Goal: Complete application form

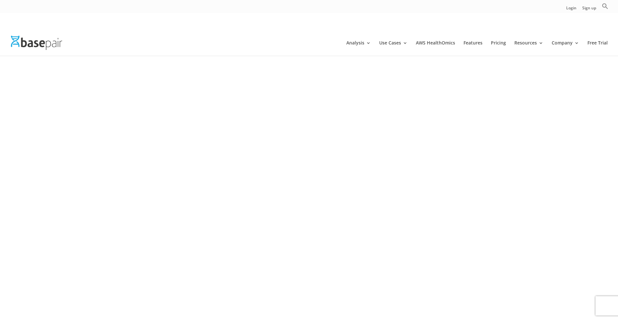
scroll to position [984, 0]
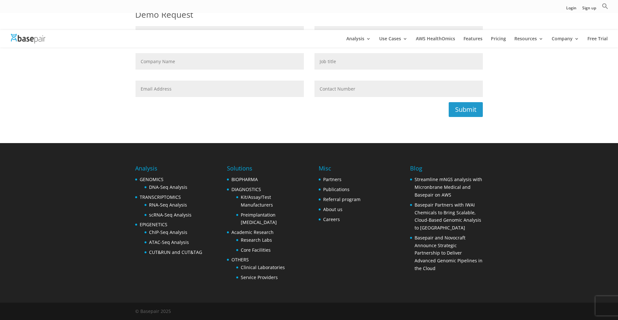
type input "[PERSON_NAME]"
type input "CEO"
type input "3128841333"
type input "[EMAIL_ADDRESS][PERSON_NAME]"
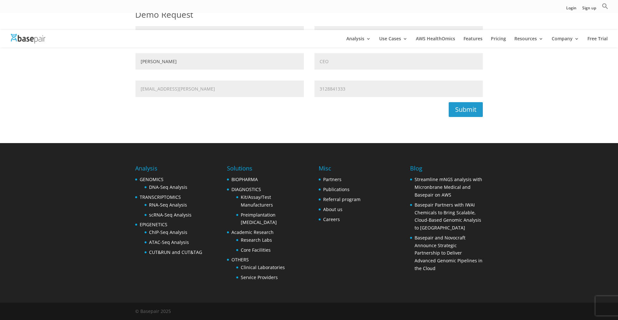
type input "[PERSON_NAME]"
click at [0, 0] on span "Search Button" at bounding box center [0, 0] width 0 height 0
